Goal: Information Seeking & Learning: Stay updated

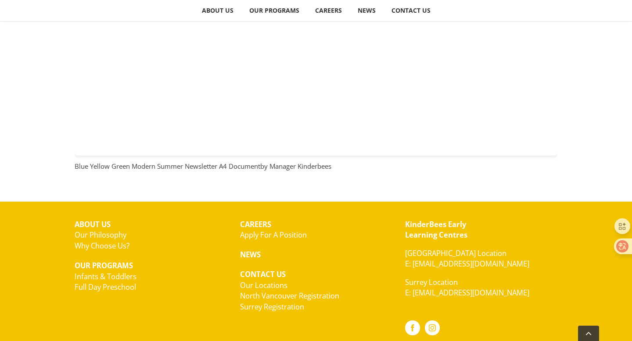
scroll to position [775, 0]
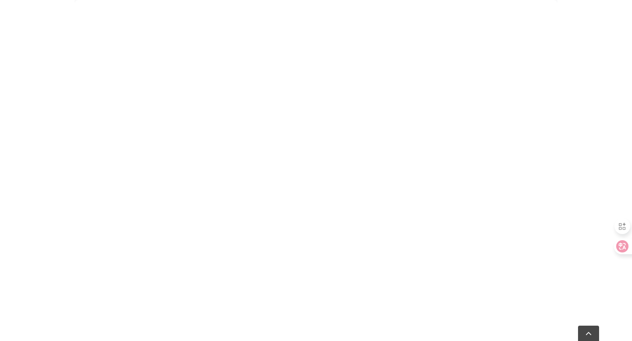
scroll to position [216, 0]
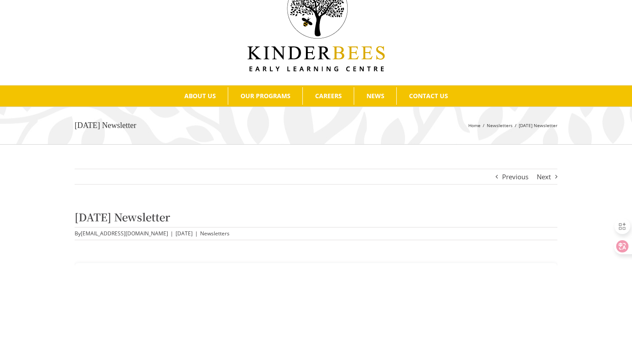
scroll to position [30, 0]
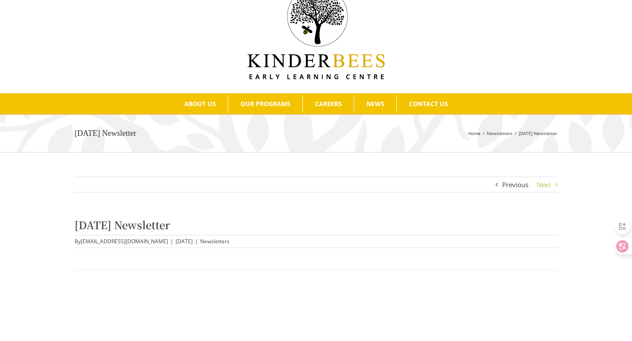
click at [543, 183] on link "Next" at bounding box center [544, 184] width 14 height 15
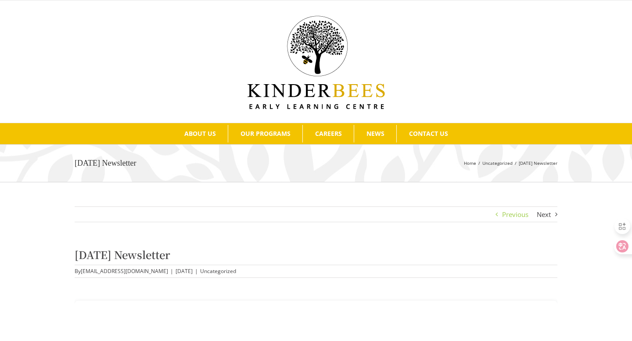
click at [509, 216] on link "Previous" at bounding box center [515, 214] width 26 height 15
click at [546, 214] on link "Next" at bounding box center [544, 214] width 14 height 15
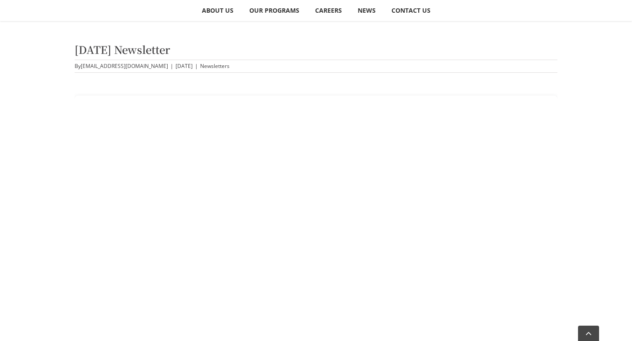
scroll to position [211, 0]
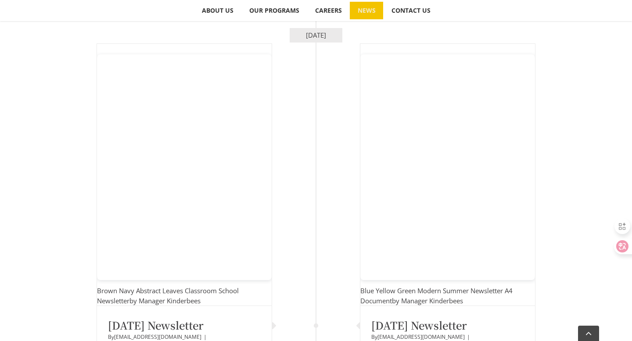
scroll to position [209, 0]
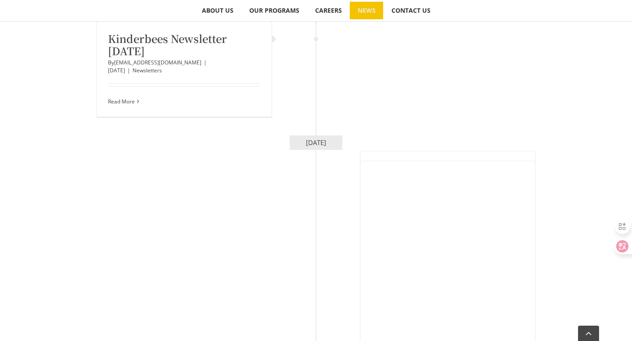
scroll to position [3116, 0]
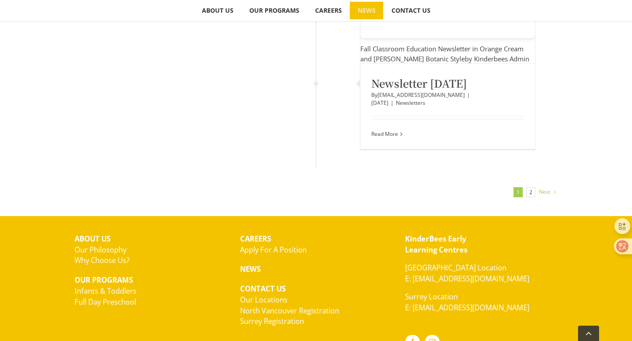
click at [543, 186] on span "Next" at bounding box center [544, 192] width 11 height 13
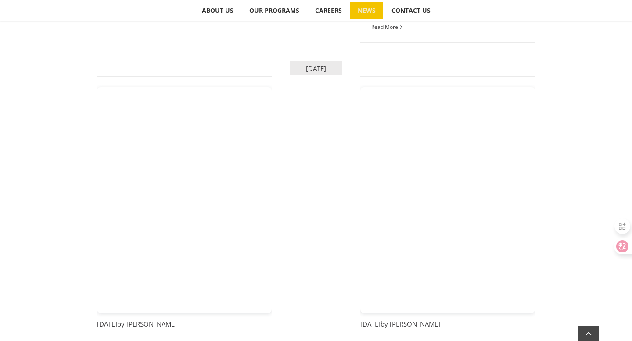
scroll to position [944, 0]
